Goal: Task Accomplishment & Management: Manage account settings

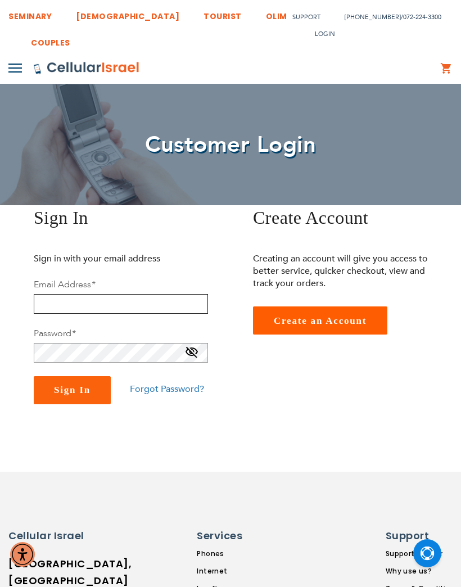
click at [147, 296] on input "email" at bounding box center [121, 304] width 174 height 20
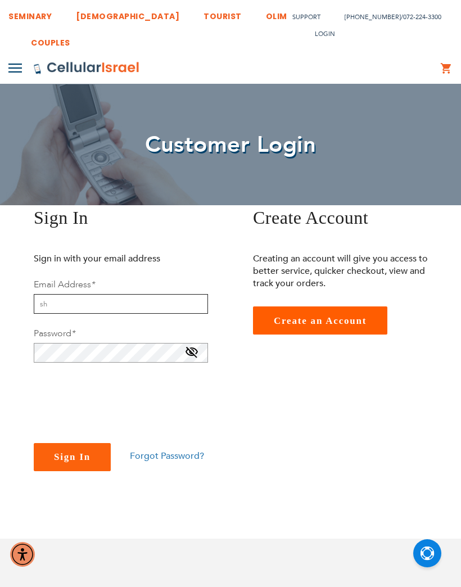
type input "s"
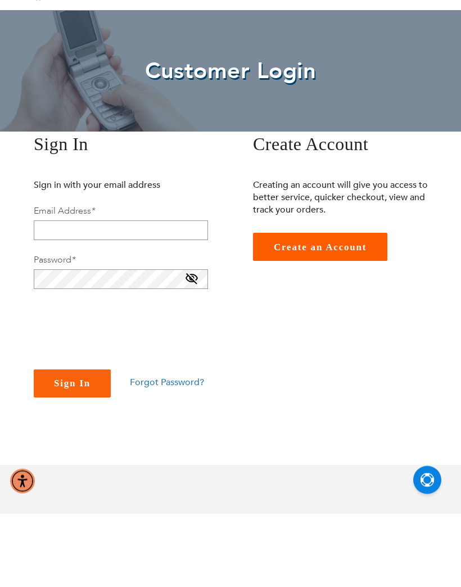
click at [325, 315] on span "Create an Account" at bounding box center [320, 320] width 93 height 11
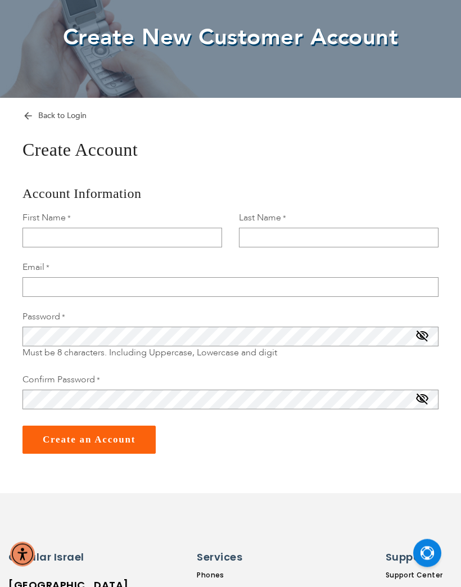
scroll to position [107, 0]
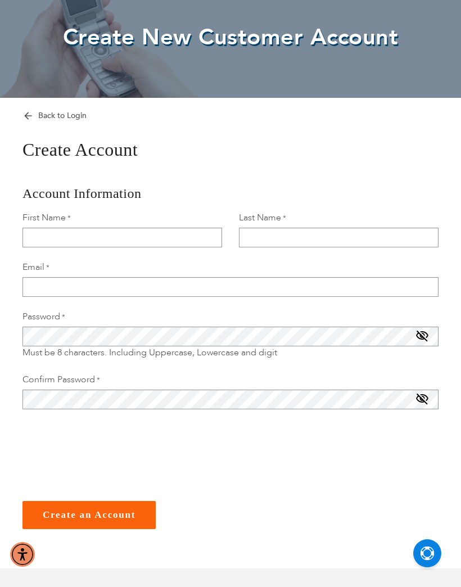
click at [52, 121] on span "Back to Login" at bounding box center [62, 115] width 48 height 11
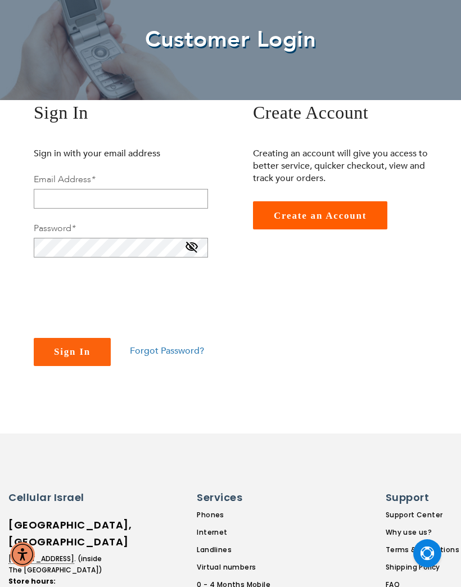
scroll to position [154, 0]
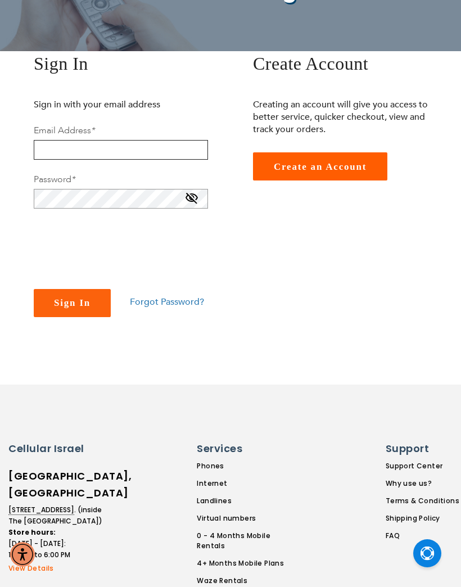
click at [69, 153] on input "email" at bounding box center [121, 150] width 174 height 20
type input "shaul.bscgroup@gmail.com"
checkbox input "true"
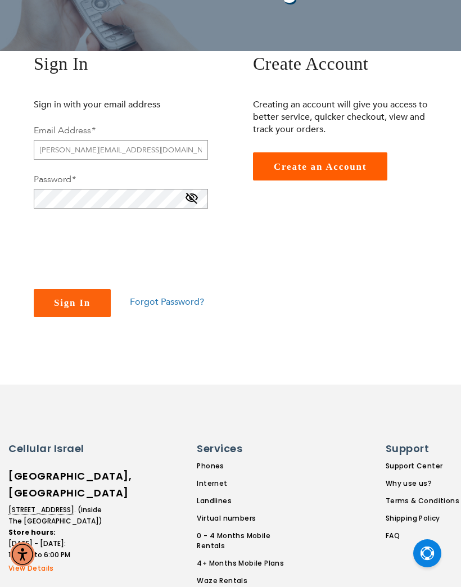
click at [71, 300] on span "Sign In" at bounding box center [72, 302] width 37 height 11
